Goal: Task Accomplishment & Management: Use online tool/utility

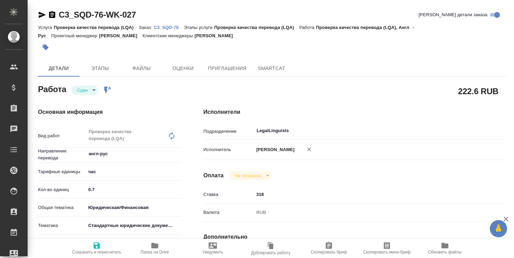
type textarea "x"
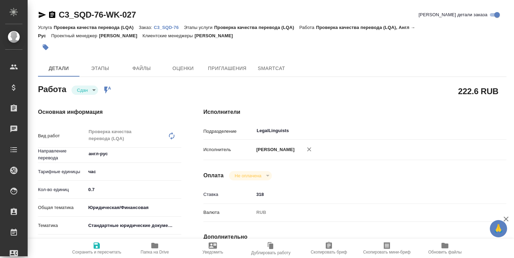
type textarea "x"
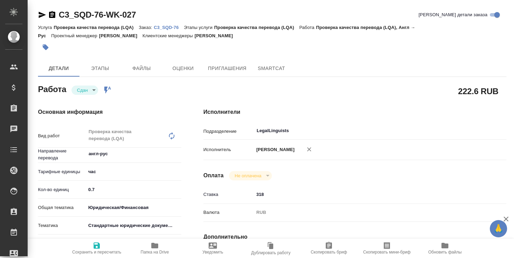
type textarea "x"
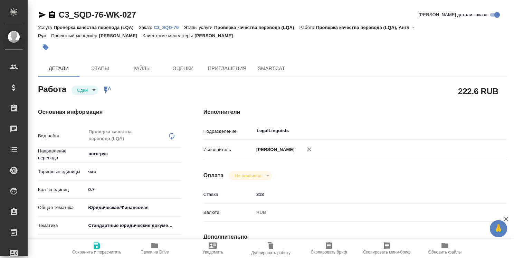
type textarea "x"
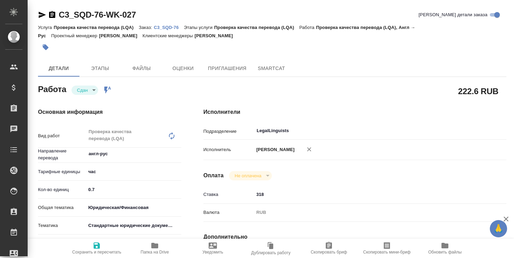
type textarea "x"
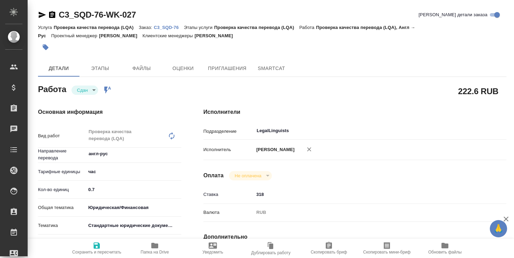
type textarea "x"
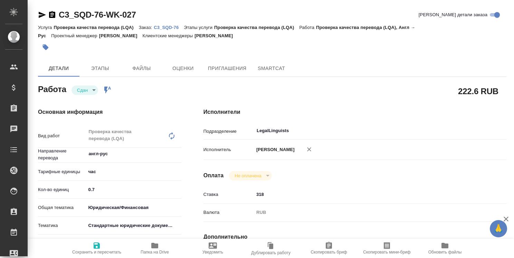
type textarea "x"
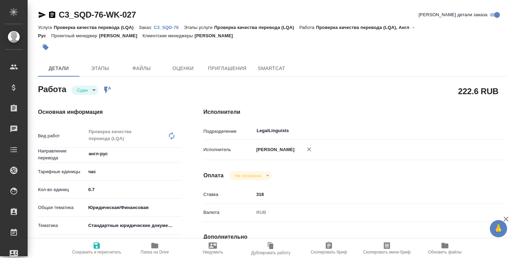
click at [169, 26] on p "C3_SQD-76" at bounding box center [169, 27] width 30 height 5
type textarea "x"
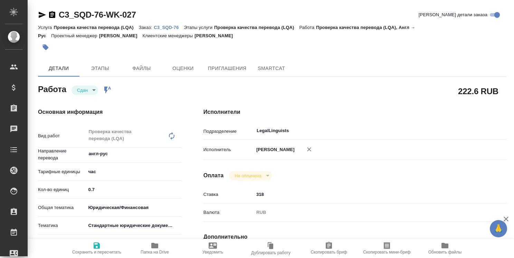
type textarea "x"
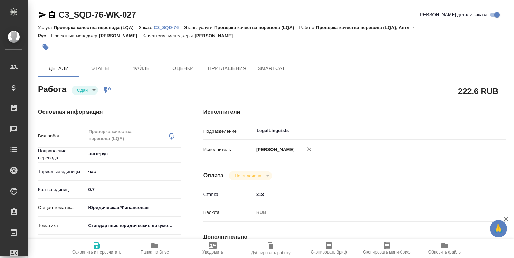
type textarea "x"
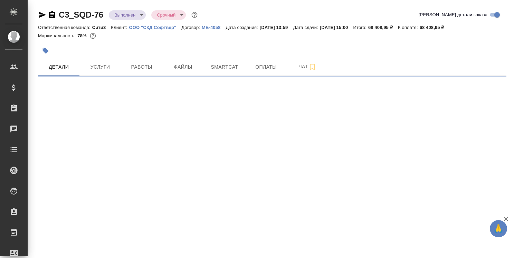
select select "RU"
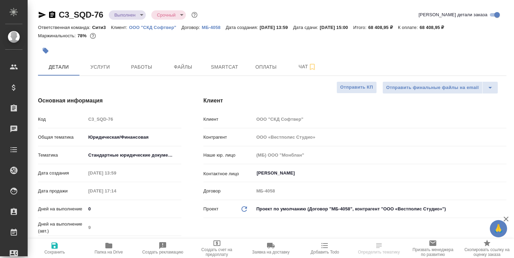
type textarea "x"
type input "[PERSON_NAME]"
click at [141, 65] on span "Работы" at bounding box center [141, 67] width 33 height 9
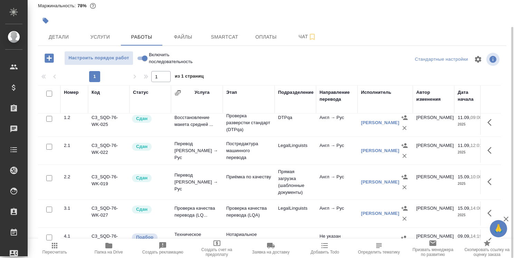
scroll to position [52, 0]
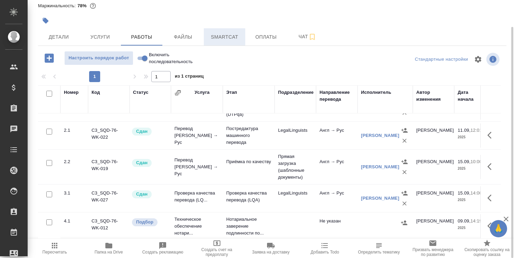
click at [223, 36] on span "Smartcat" at bounding box center [224, 37] width 33 height 9
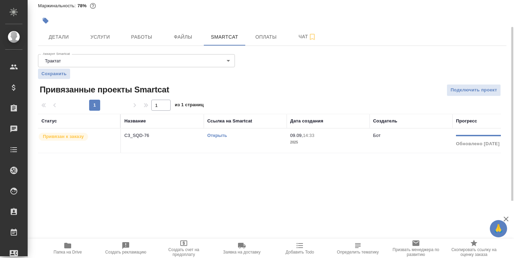
click at [218, 135] on link "Открыть" at bounding box center [217, 135] width 20 height 5
click at [222, 135] on link "Открыть" at bounding box center [217, 135] width 20 height 5
click at [68, 249] on icon "button" at bounding box center [67, 246] width 7 height 6
click at [225, 136] on link "Открыть" at bounding box center [217, 135] width 20 height 5
